Goal: Navigation & Orientation: Find specific page/section

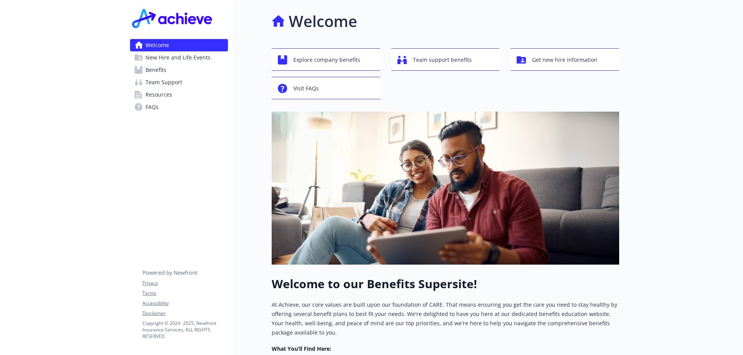
click at [156, 95] on span "Resources" at bounding box center [158, 95] width 27 height 12
